Goal: Check status: Check status

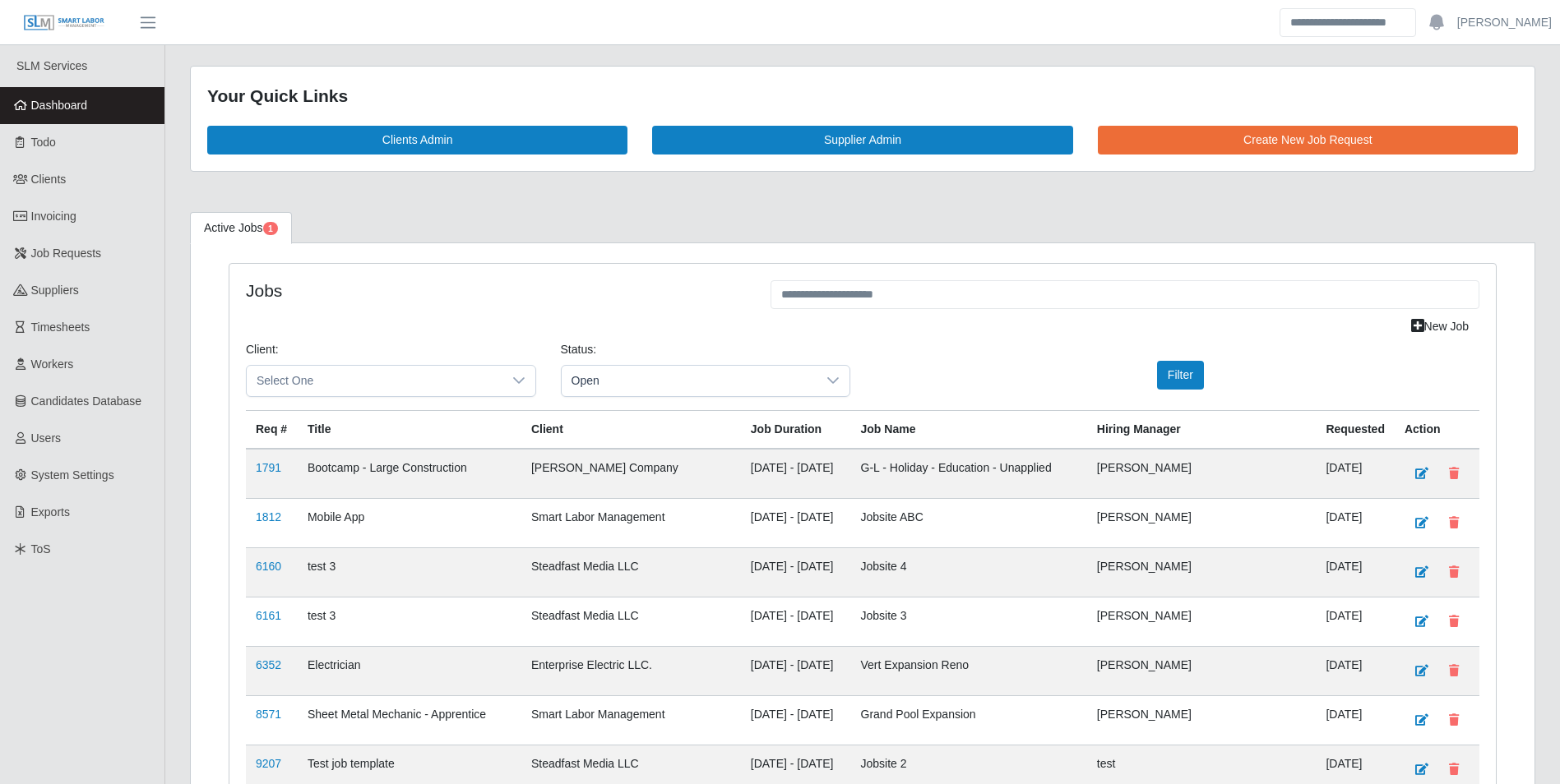
click at [58, 111] on span "Dashboard" at bounding box center [60, 104] width 57 height 13
click at [525, 383] on div at bounding box center [518, 381] width 32 height 31
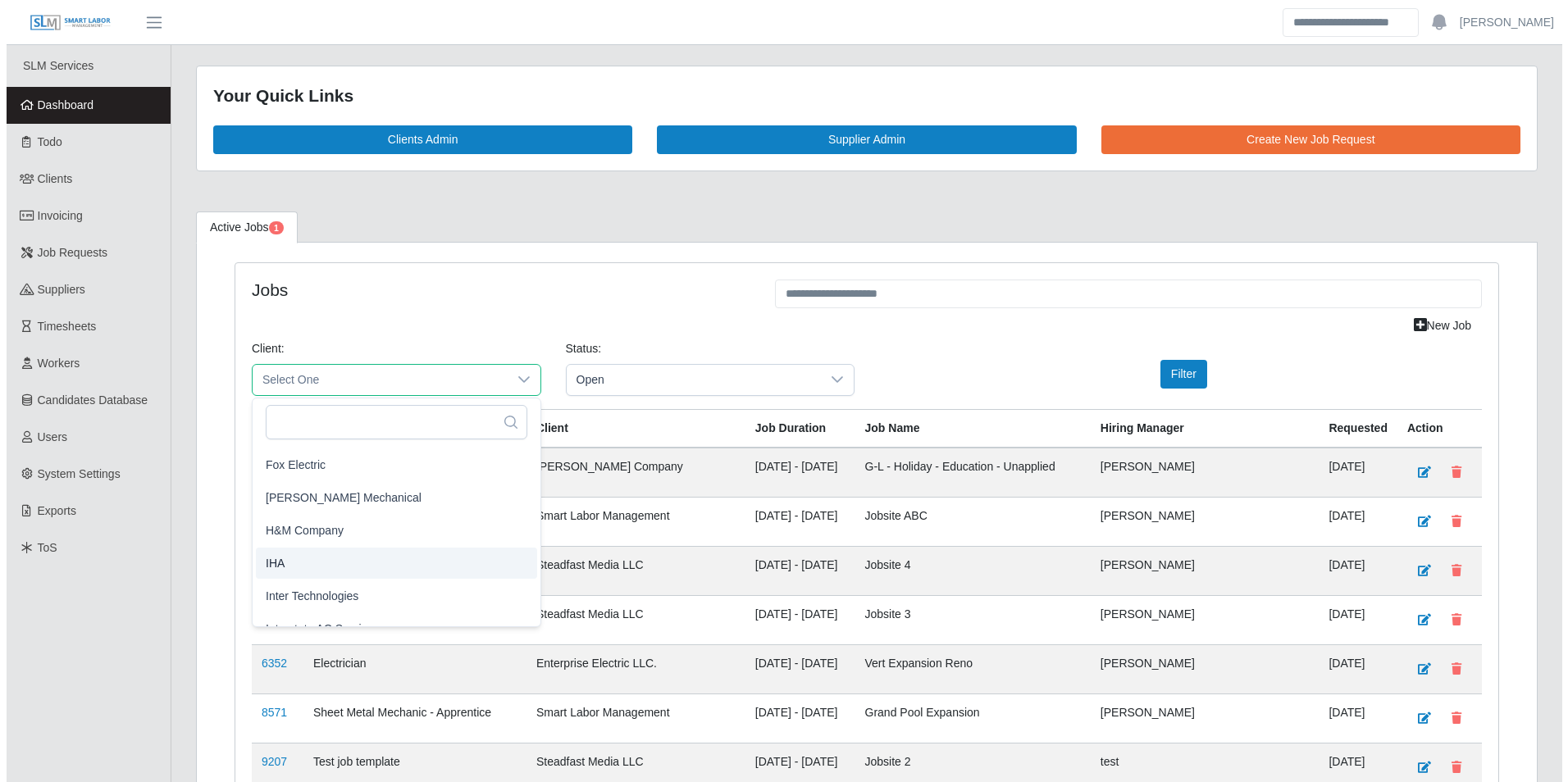
scroll to position [738, 0]
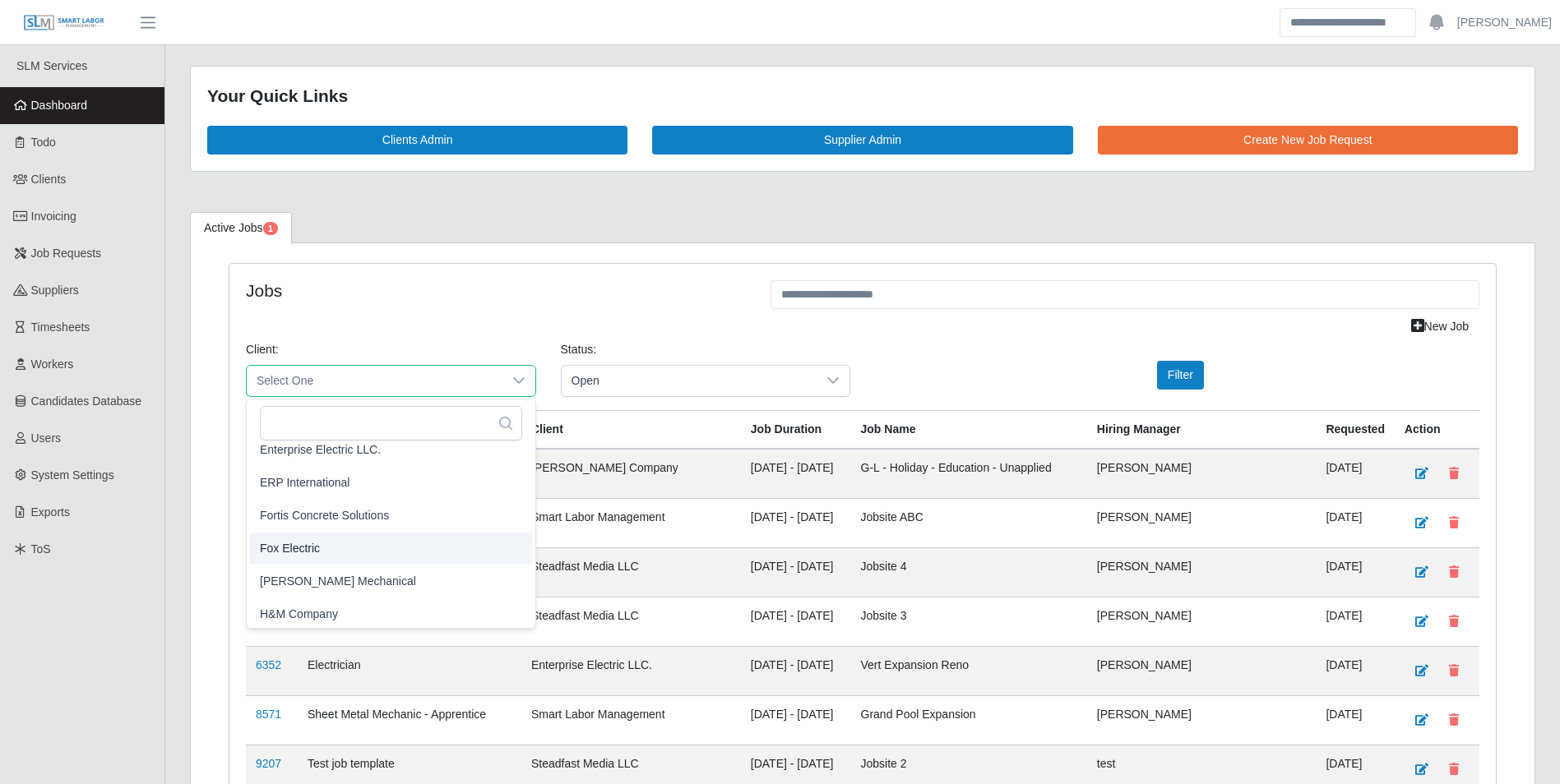
click at [315, 538] on li "Fox Electric" at bounding box center [391, 549] width 282 height 32
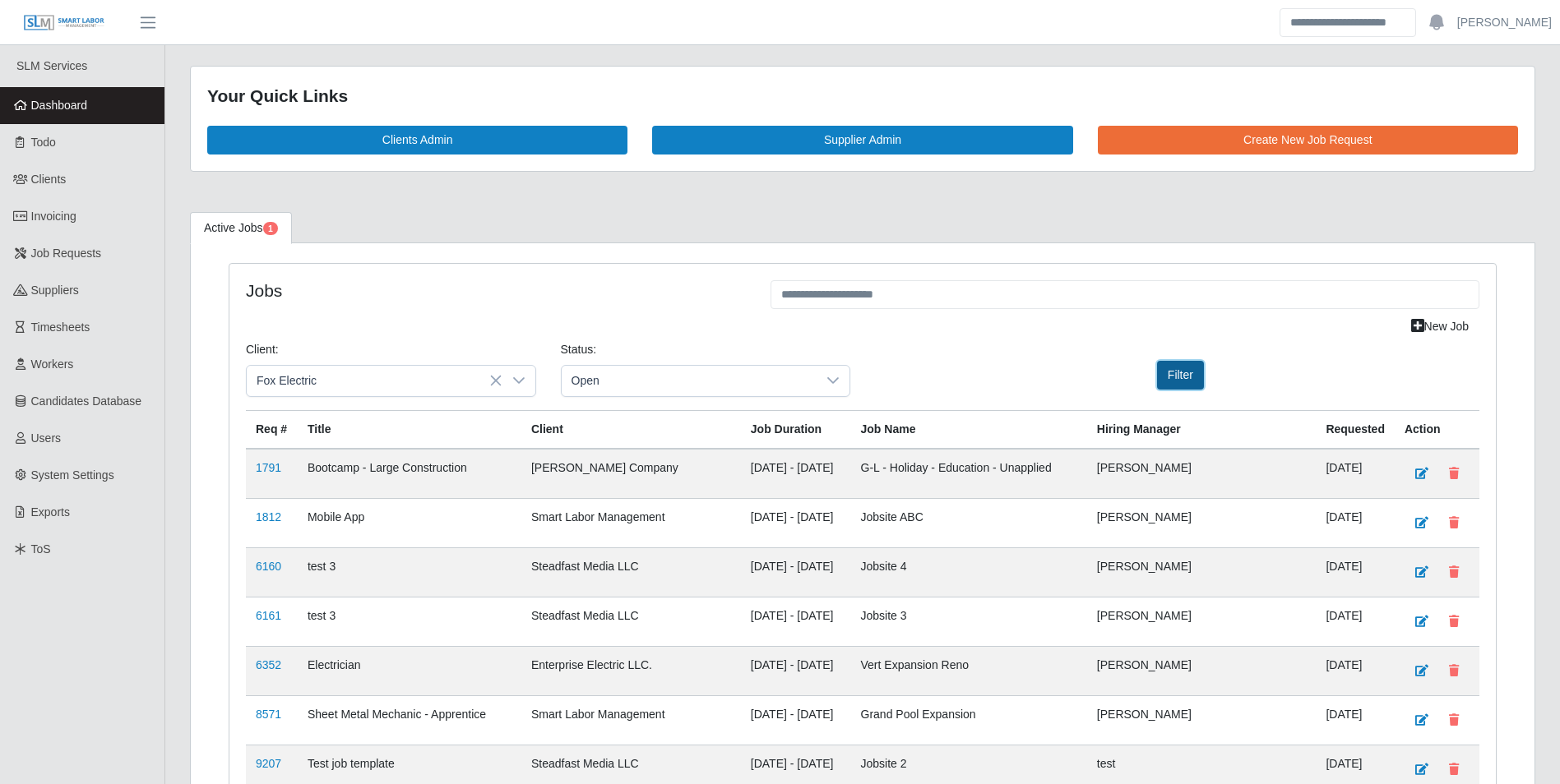
click at [1178, 368] on button "Filter" at bounding box center [1180, 375] width 47 height 29
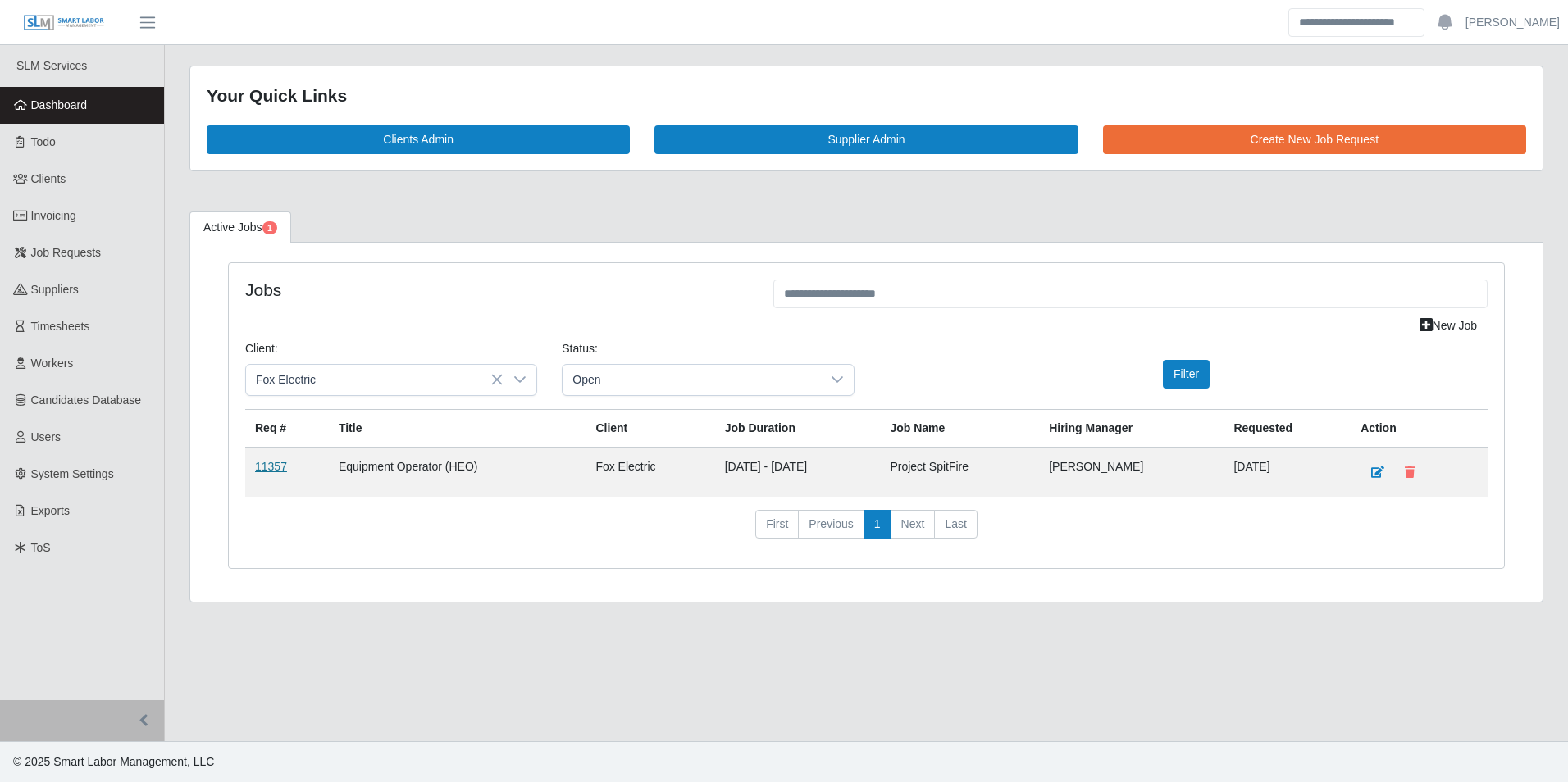
click at [270, 472] on link "11357" at bounding box center [271, 466] width 32 height 13
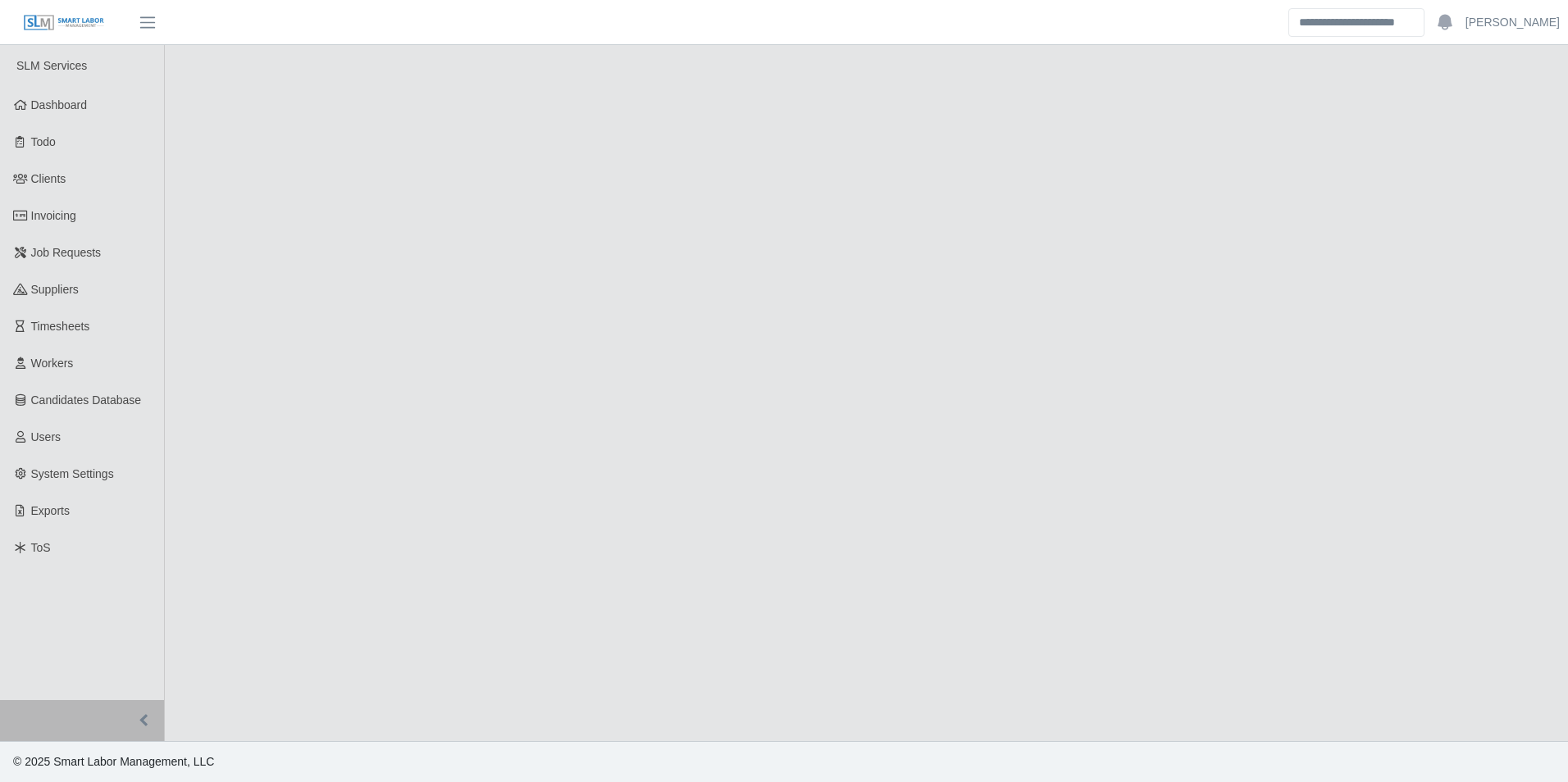
select select "****"
